Goal: Information Seeking & Learning: Learn about a topic

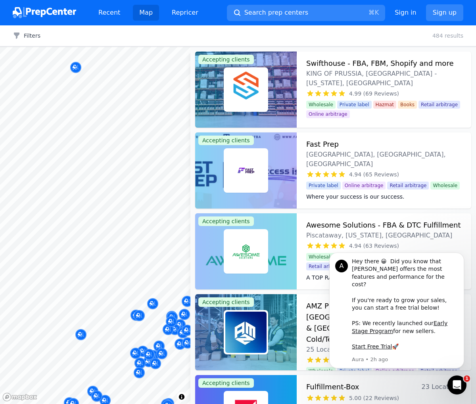
drag, startPoint x: 163, startPoint y: 147, endPoint x: 153, endPoint y: 144, distance: 10.2
click at [103, 153] on div at bounding box center [158, 150] width 152 height 6
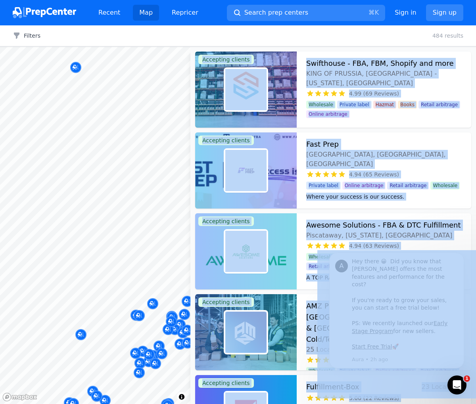
click at [100, 154] on body "Recent Map Repricer Search prep centers ⌘ K Open main menu Sign in Sign up Filt…" at bounding box center [238, 202] width 476 height 404
click at [137, 147] on div at bounding box center [165, 144] width 152 height 6
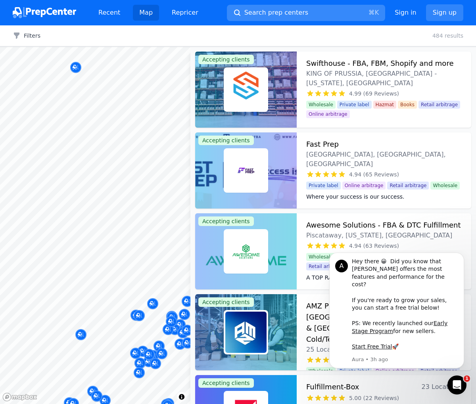
click at [290, 11] on span "Search prep centers" at bounding box center [276, 13] width 64 height 10
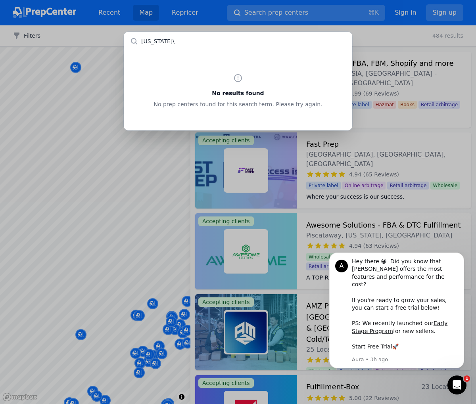
type input "[US_STATE]"
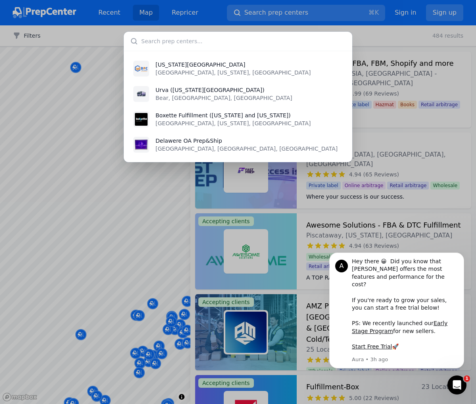
click at [138, 297] on div "[US_STATE][GEOGRAPHIC_DATA] [GEOGRAPHIC_DATA], [US_STATE], [GEOGRAPHIC_DATA] Ur…" at bounding box center [238, 202] width 476 height 404
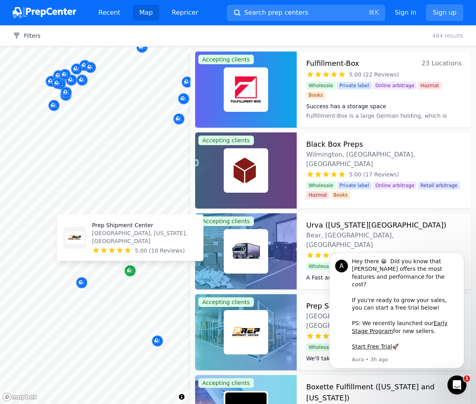
click at [131, 272] on icon "Map marker" at bounding box center [130, 271] width 6 height 8
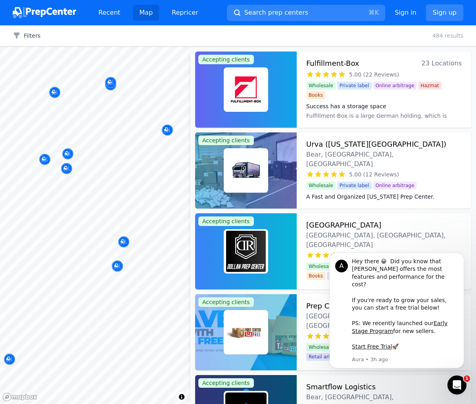
click at [120, 221] on body "Recent Map Repricer Search prep centers ⌘ K Open main menu Sign in Sign up Filt…" at bounding box center [238, 202] width 476 height 404
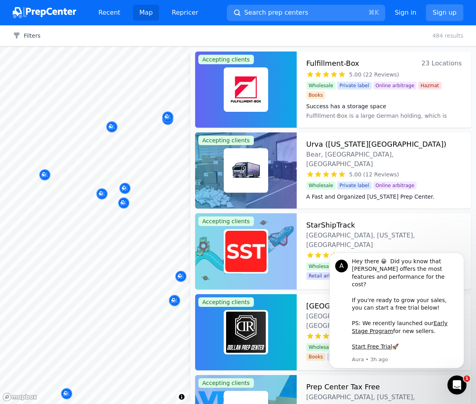
drag, startPoint x: 132, startPoint y: 137, endPoint x: 36, endPoint y: 158, distance: 98.7
click at [36, 158] on body "Recent Map Repricer Search prep centers ⌘ K Open main menu Sign in Sign up Filt…" at bounding box center [238, 202] width 476 height 404
drag, startPoint x: 134, startPoint y: 149, endPoint x: 57, endPoint y: 164, distance: 77.5
click at [53, 157] on body "Recent Map Repricer Search prep centers ⌘ K Open main menu Sign in Sign up Filt…" at bounding box center [238, 202] width 476 height 404
drag, startPoint x: 172, startPoint y: 145, endPoint x: 129, endPoint y: 144, distance: 42.8
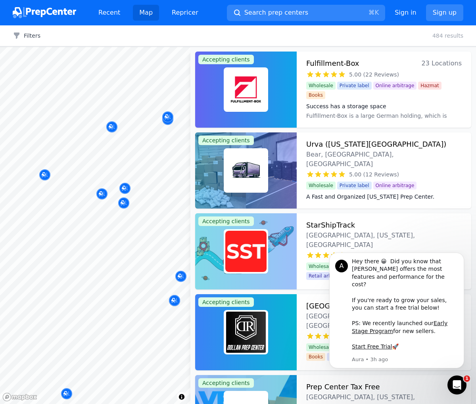
click at [129, 144] on div at bounding box center [165, 144] width 152 height 6
drag, startPoint x: 130, startPoint y: 162, endPoint x: 114, endPoint y: 152, distance: 19.4
click at [97, 151] on body "Recent Map Repricer Search prep centers ⌘ K Open main menu Sign in Sign up Filt…" at bounding box center [238, 202] width 476 height 404
drag, startPoint x: 149, startPoint y: 143, endPoint x: 102, endPoint y: 145, distance: 47.3
click at [102, 145] on div at bounding box center [165, 144] width 152 height 6
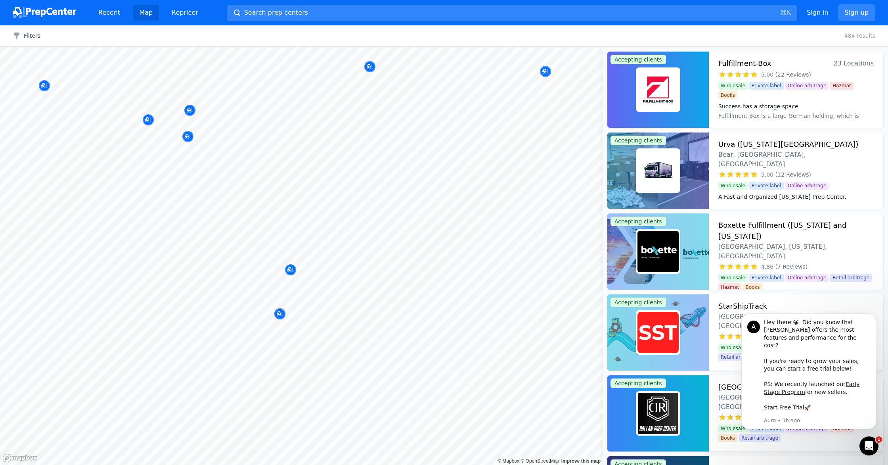
click at [314, 115] on body "Recent Map Repricer Search prep centers ⌘ K Open main menu Sign in Sign up Filt…" at bounding box center [444, 232] width 888 height 465
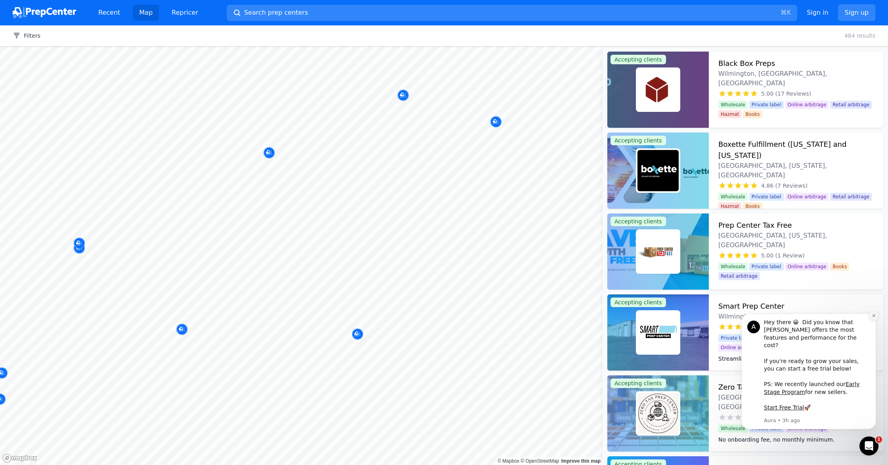
click at [872, 318] on icon "Dismiss notification" at bounding box center [874, 315] width 4 height 4
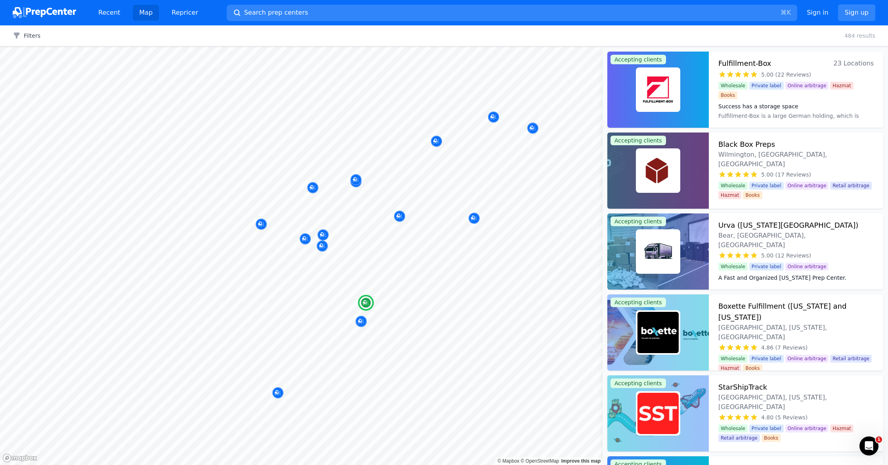
click at [790, 115] on dd "Fulfillment-Box is a large German holding, which is engaged in warehouse mainte…" at bounding box center [795, 120] width 155 height 16
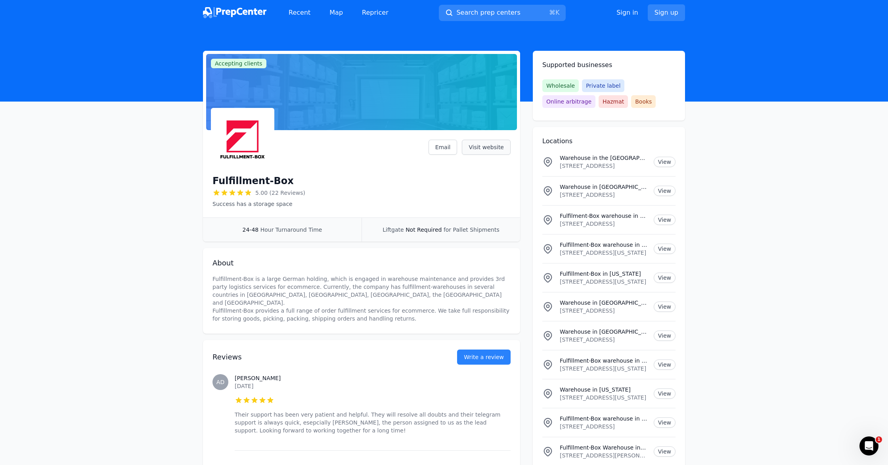
click at [471, 145] on link "Visit website" at bounding box center [486, 147] width 49 height 15
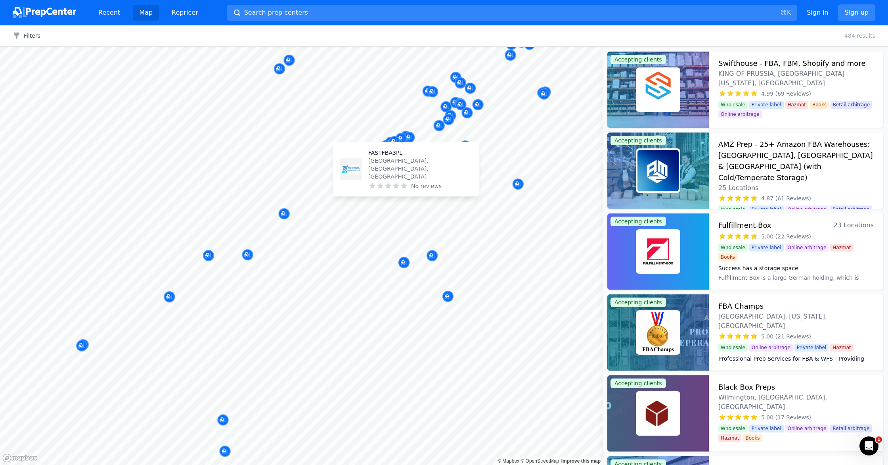
click at [436, 174] on body "Recent Map Repricer Search prep centers ⌘ K Open main menu Sign in Sign up Filt…" at bounding box center [444, 232] width 888 height 465
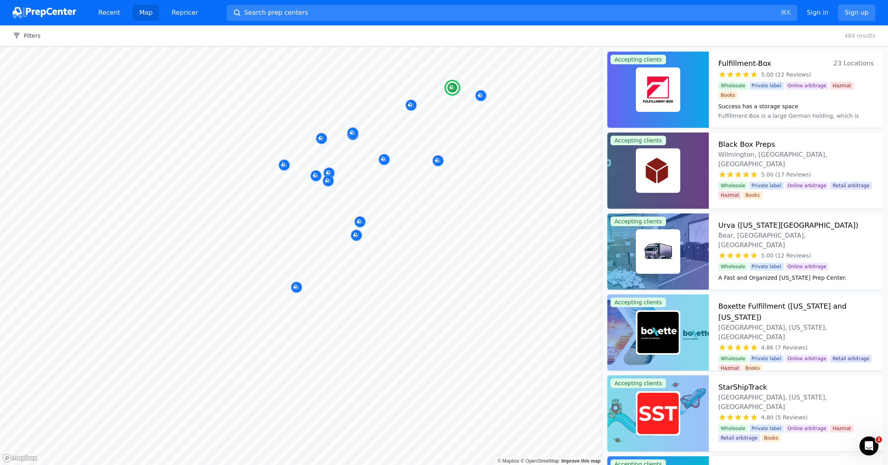
click at [781, 151] on div "Black Box Preps Wilmington, DE, US 5.00 (17 Reviews) Your prep partner for FBA …" at bounding box center [796, 170] width 174 height 76
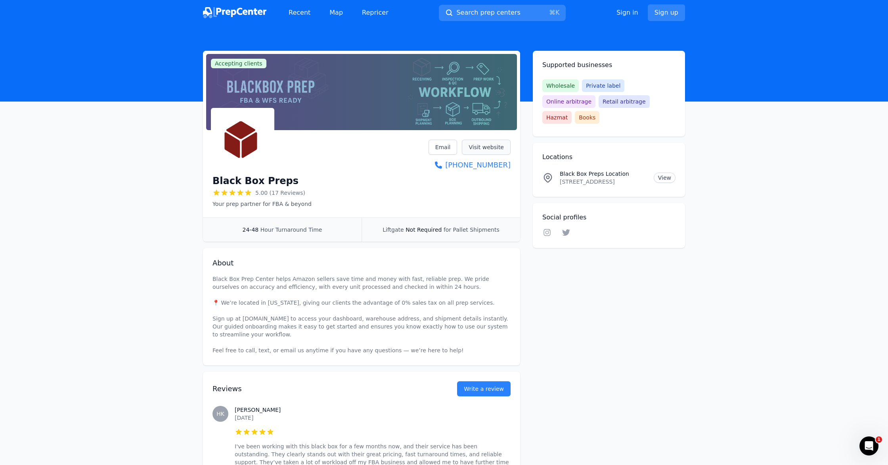
click at [488, 144] on link "Visit website" at bounding box center [486, 147] width 49 height 15
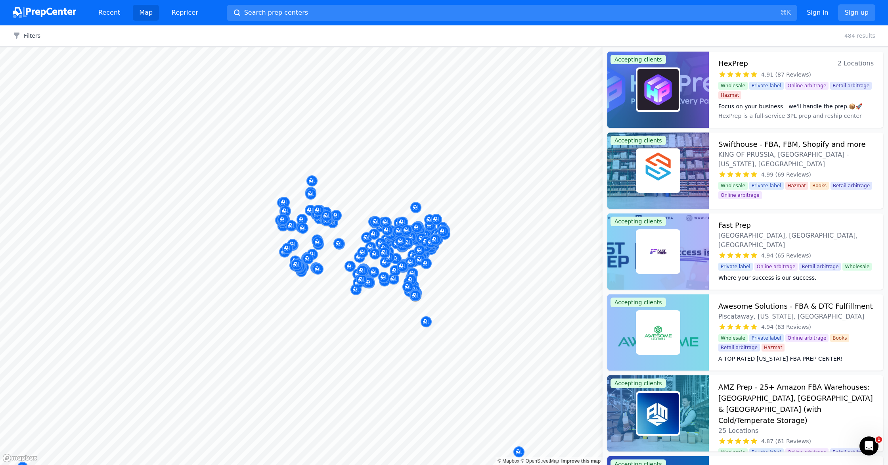
click at [443, 202] on div at bounding box center [436, 201] width 152 height 6
